Goal: Communication & Community: Answer question/provide support

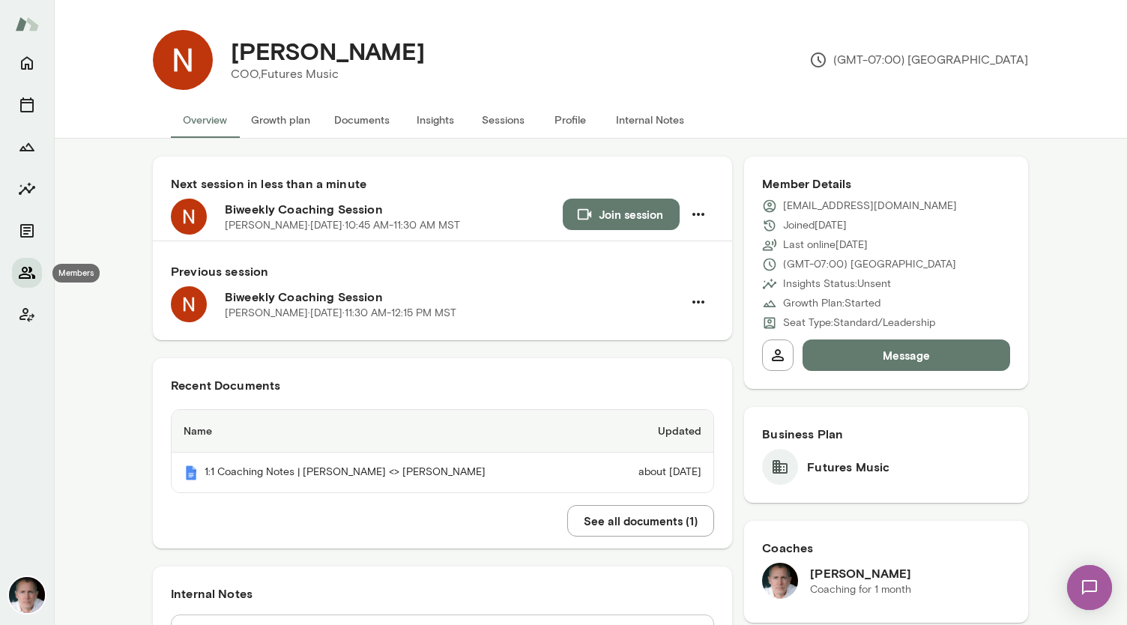
click at [28, 266] on icon "Members" at bounding box center [27, 273] width 18 height 18
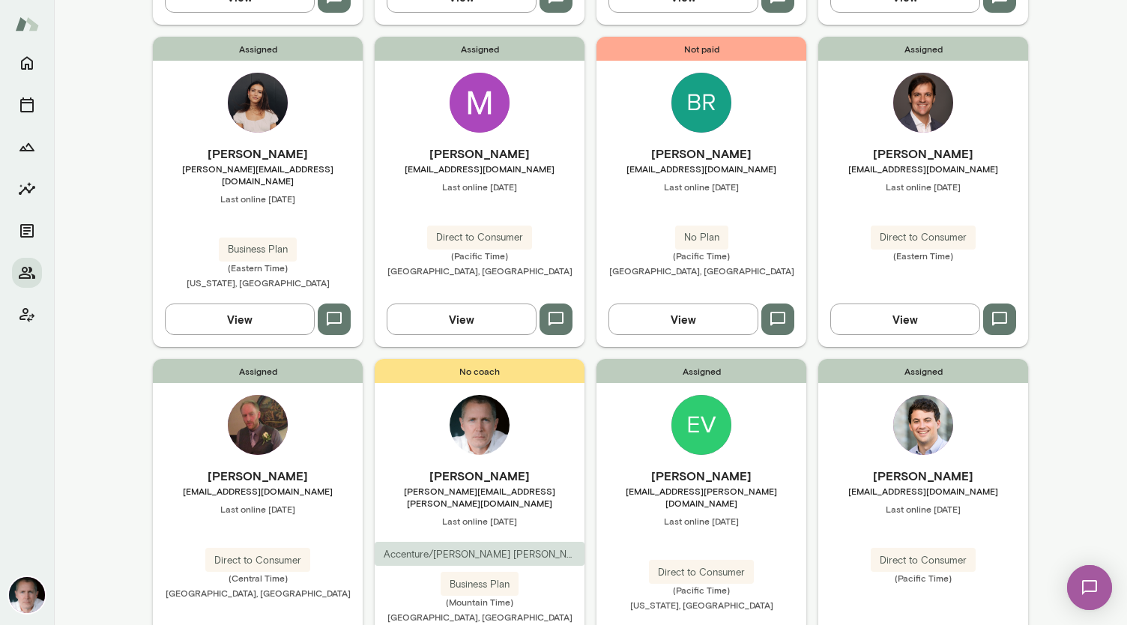
scroll to position [1139, 0]
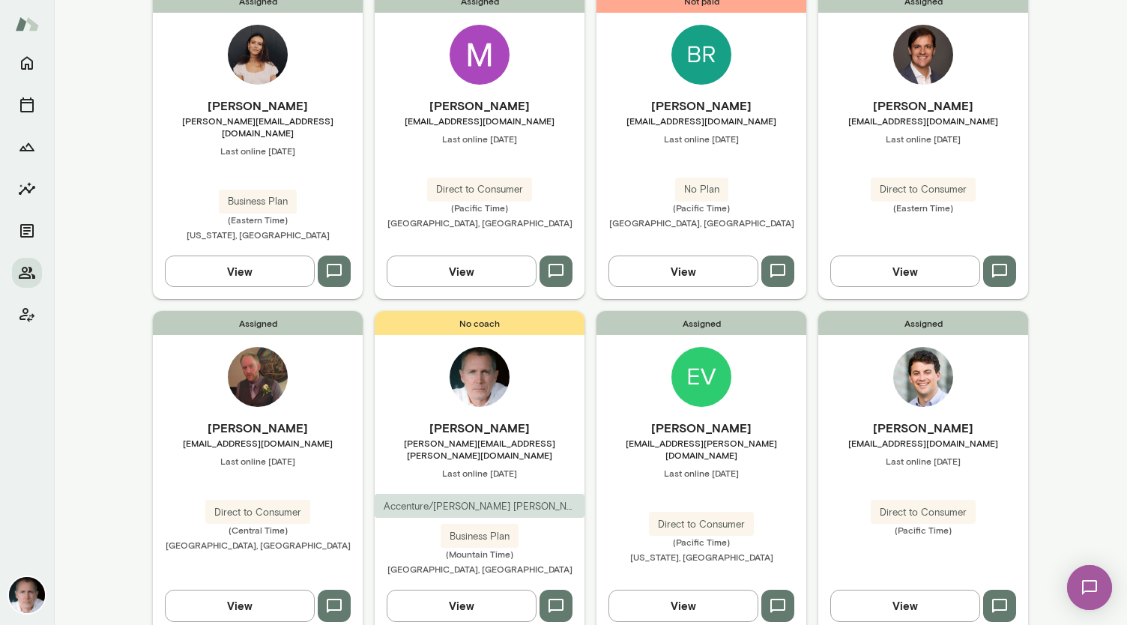
click at [561, 347] on img at bounding box center [923, 377] width 60 height 60
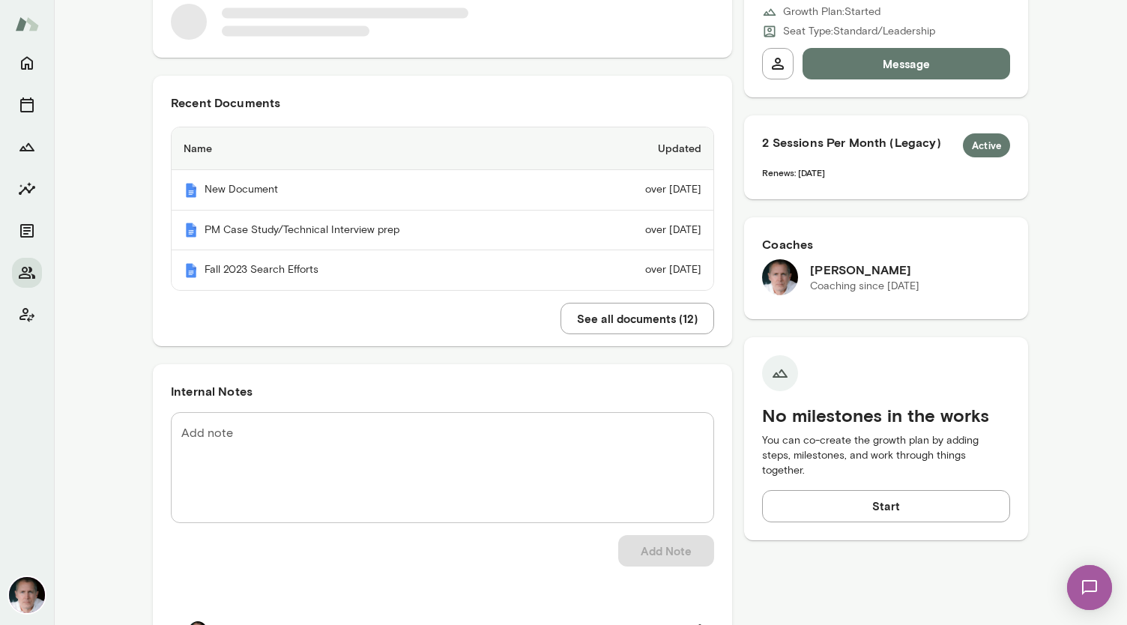
scroll to position [283, 0]
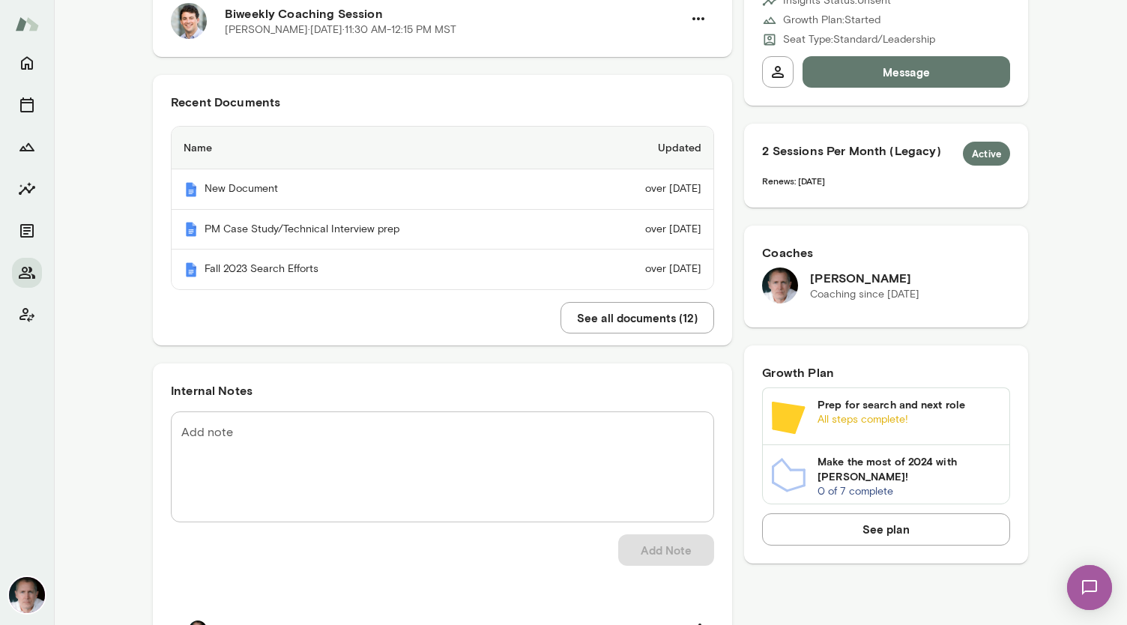
click at [561, 324] on button "See all documents ( 12 )" at bounding box center [637, 317] width 154 height 31
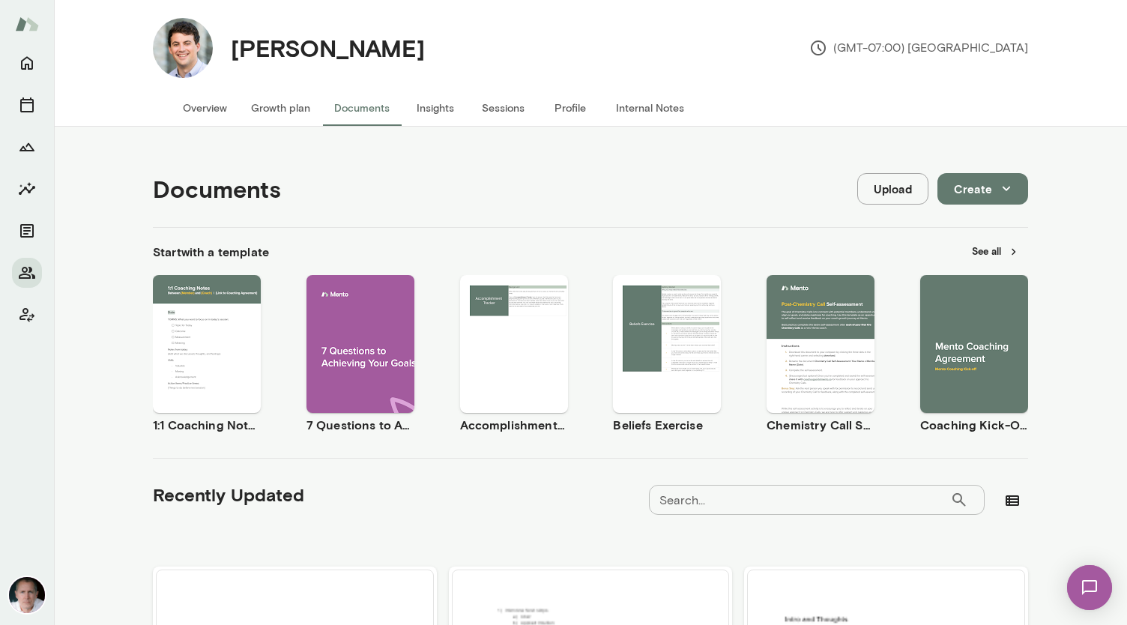
scroll to position [960, 0]
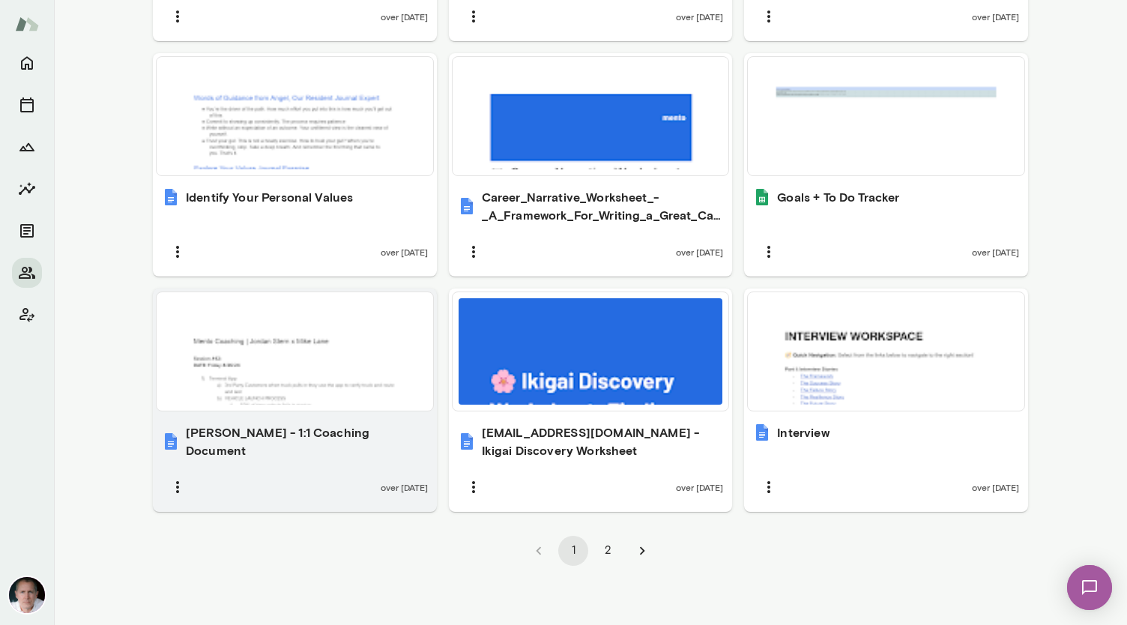
click at [288, 326] on div at bounding box center [295, 351] width 265 height 106
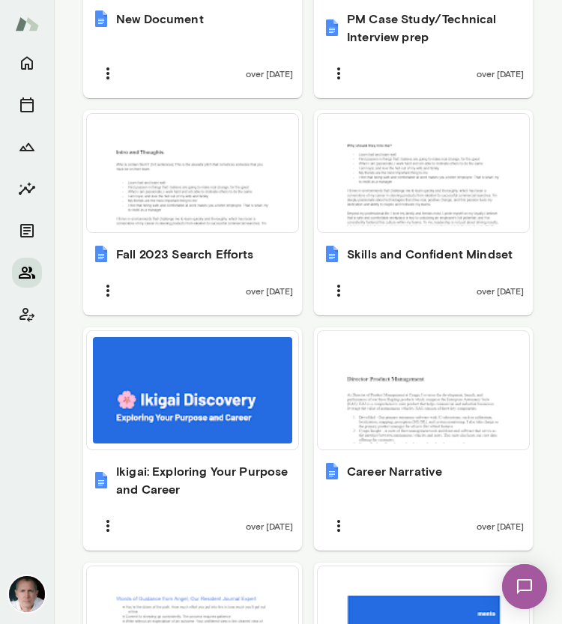
click at [30, 277] on icon "Members" at bounding box center [27, 273] width 16 height 12
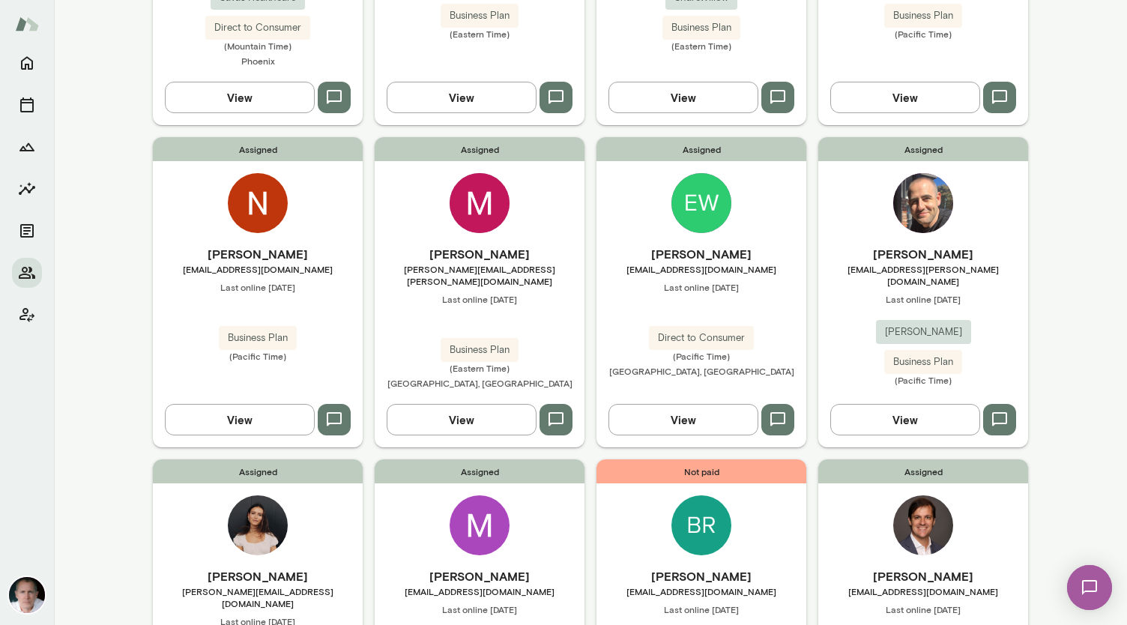
scroll to position [487, 0]
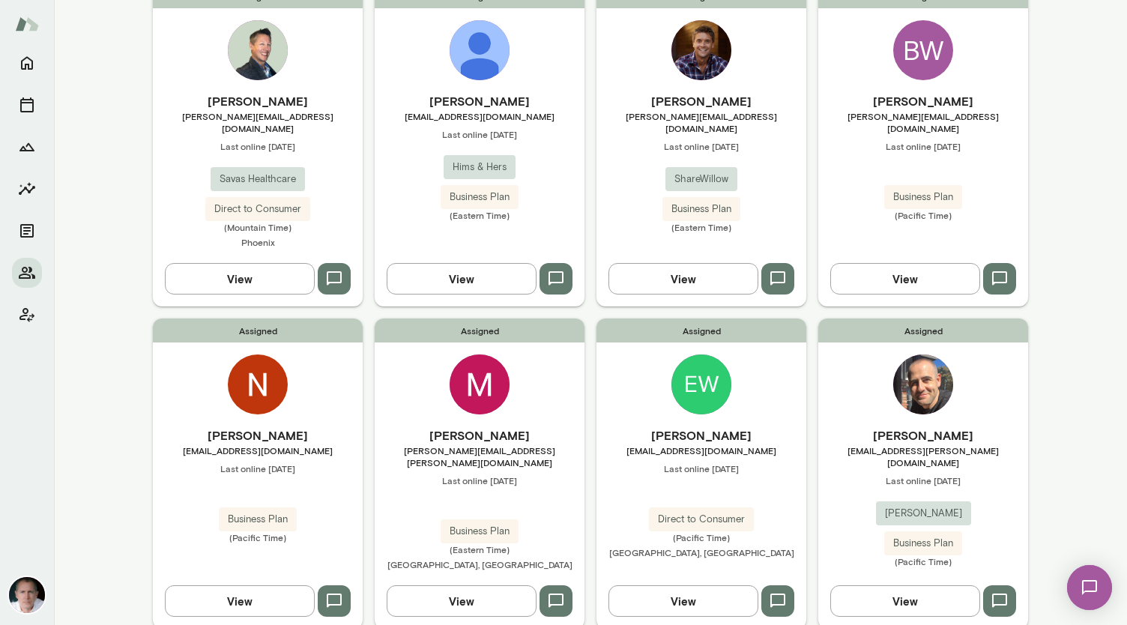
click at [276, 354] on img at bounding box center [258, 384] width 60 height 60
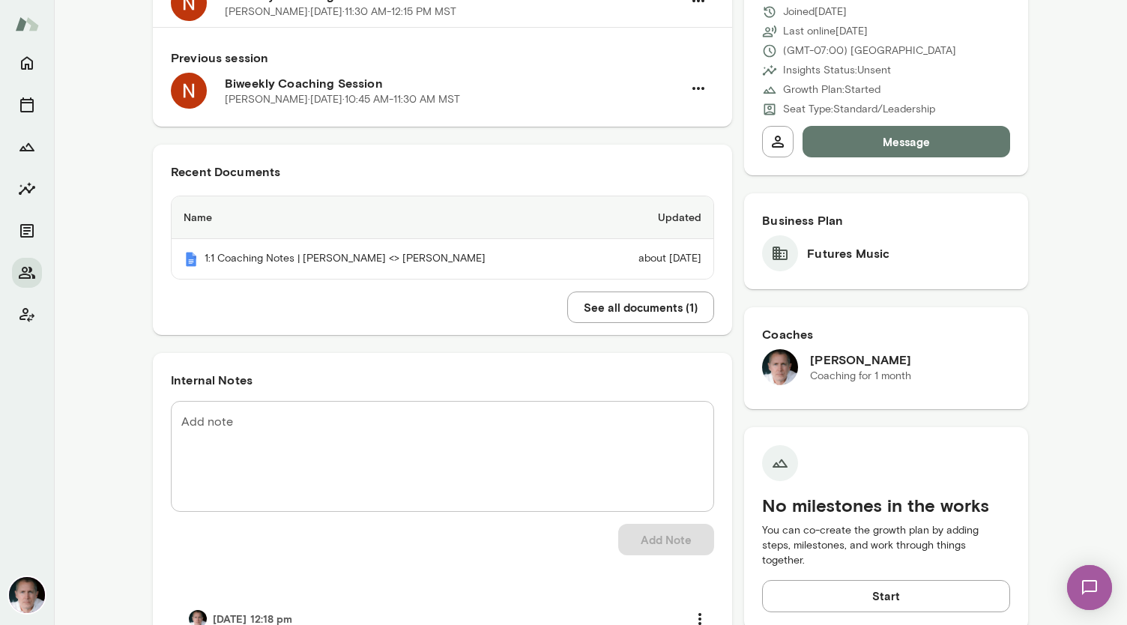
scroll to position [233, 0]
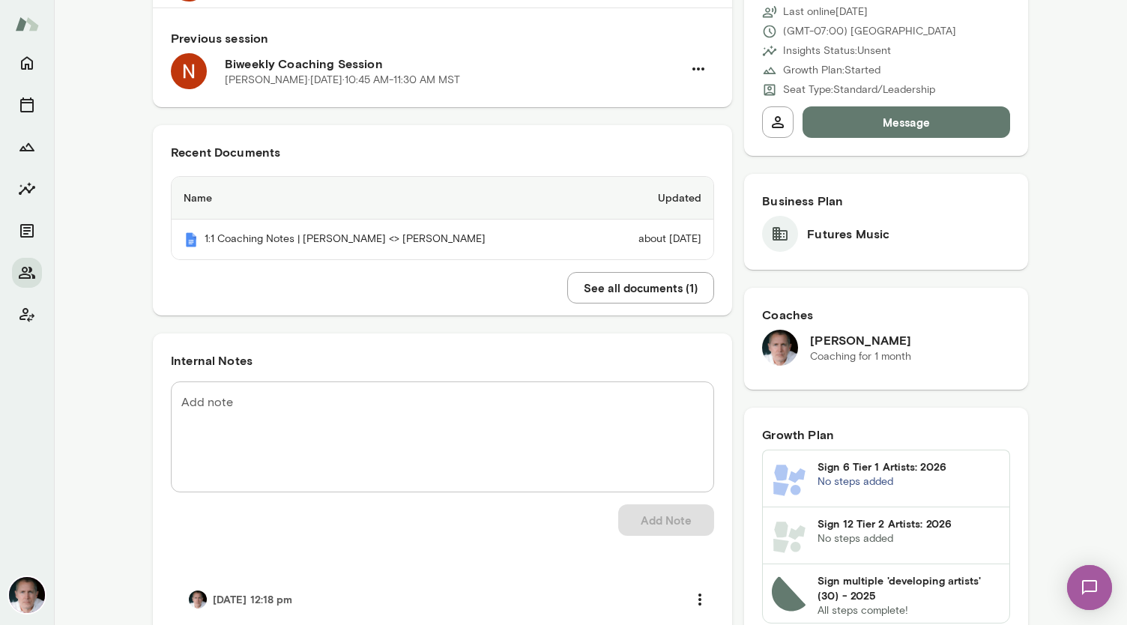
click at [274, 393] on textarea "Add note" at bounding box center [442, 436] width 522 height 86
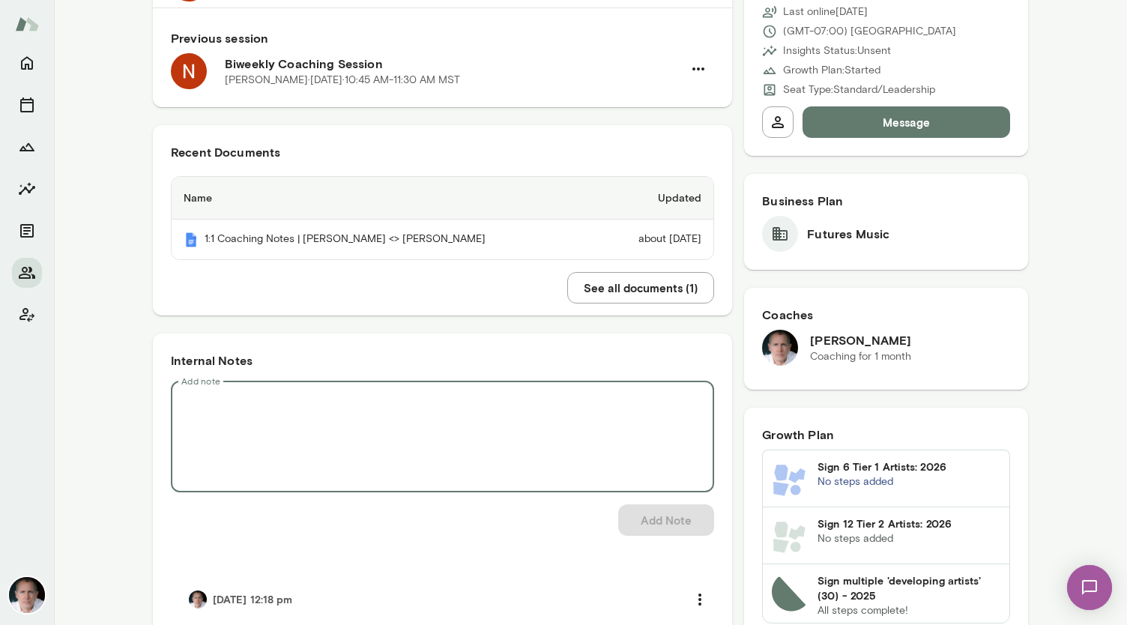
paste textarea "**********"
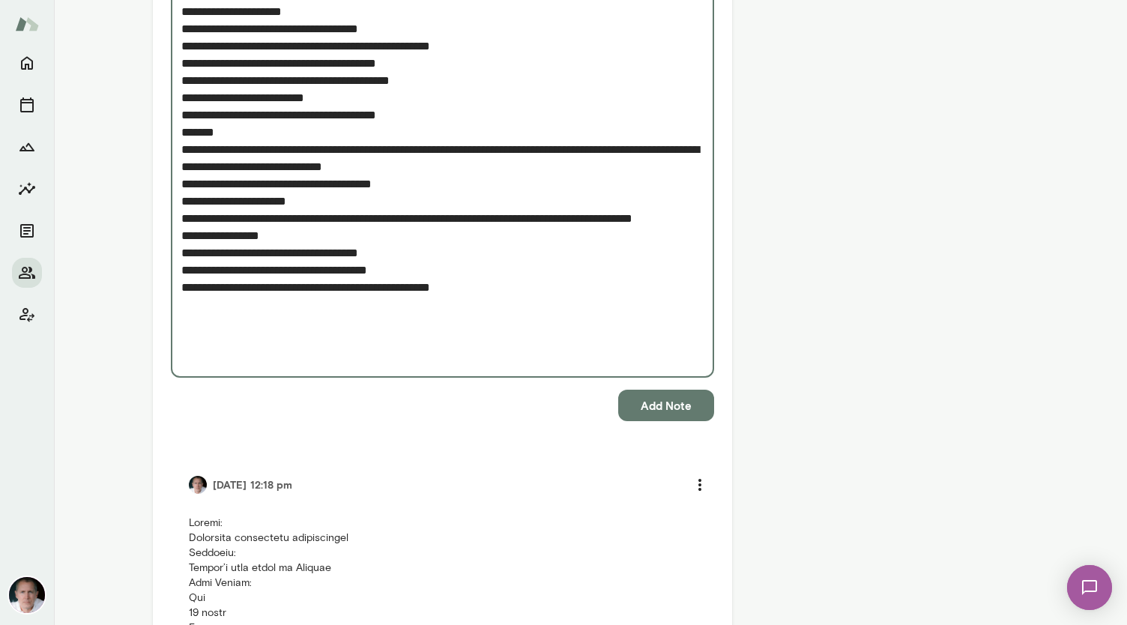
scroll to position [1852, 0]
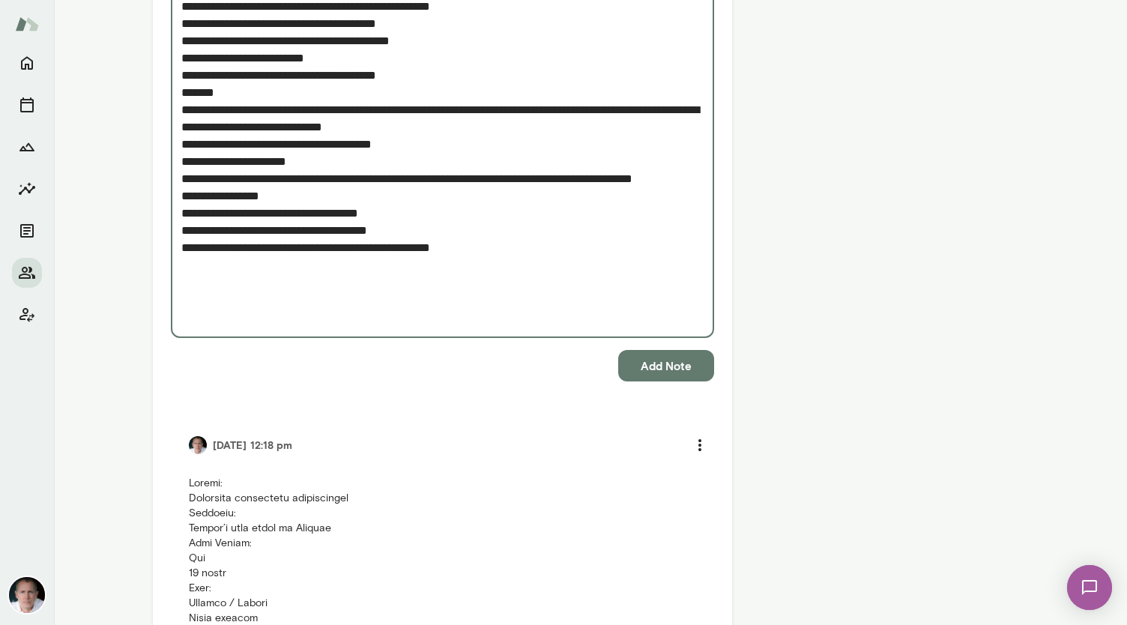
type textarea "**********"
click at [561, 364] on button "Add Note" at bounding box center [666, 365] width 96 height 31
